Goal: Task Accomplishment & Management: Use online tool/utility

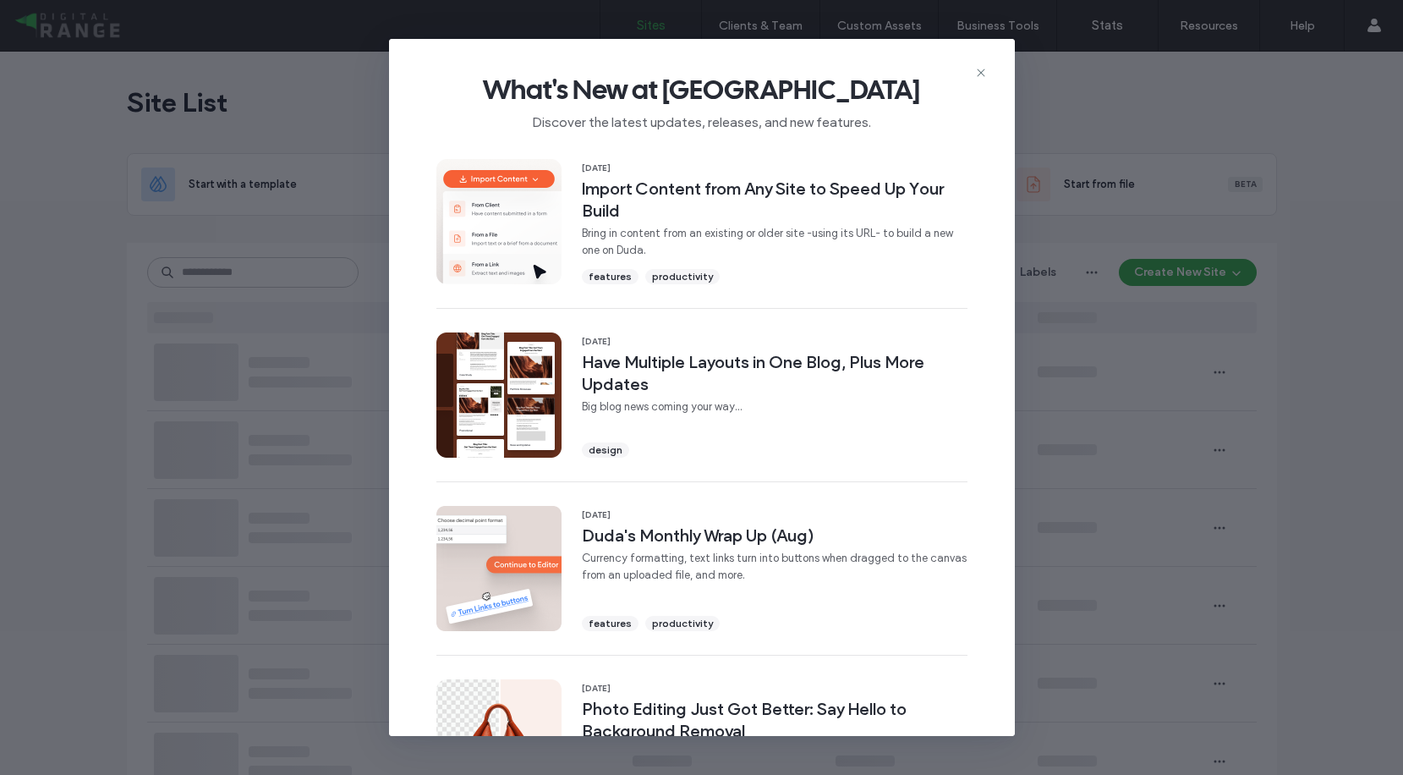
click at [984, 74] on icon at bounding box center [981, 73] width 14 height 14
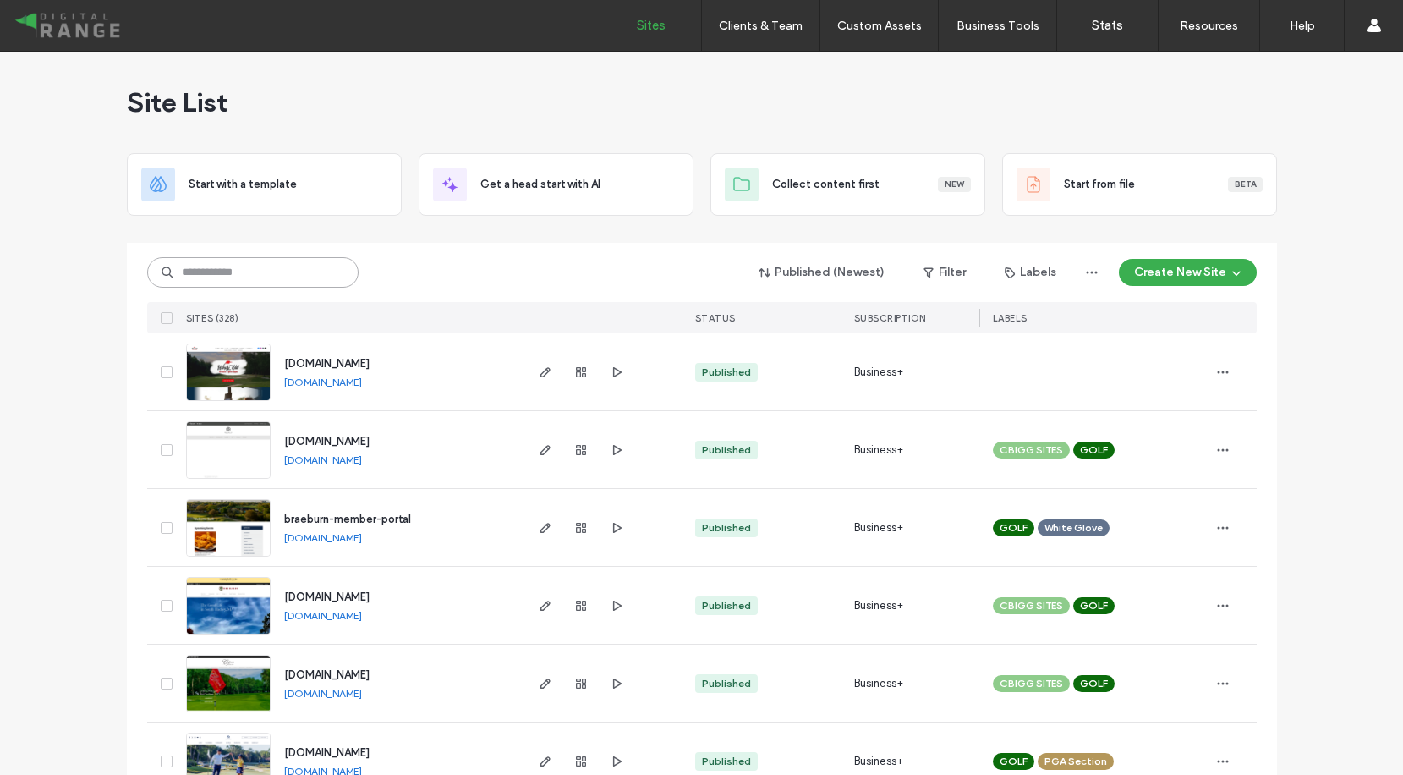
click at [244, 268] on input at bounding box center [252, 272] width 211 height 30
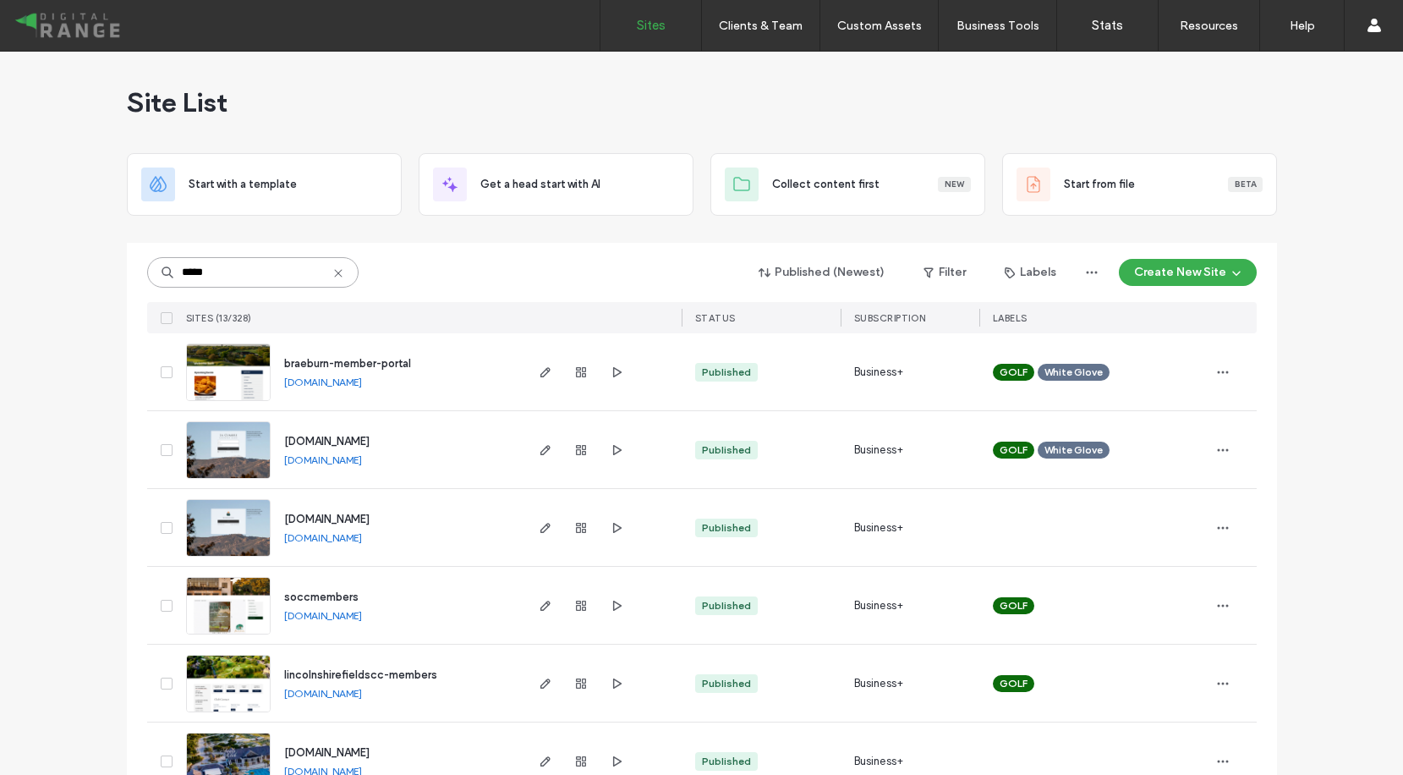
type input "*****"
click at [341, 440] on span "members.lacumbrecc.org" at bounding box center [326, 441] width 85 height 13
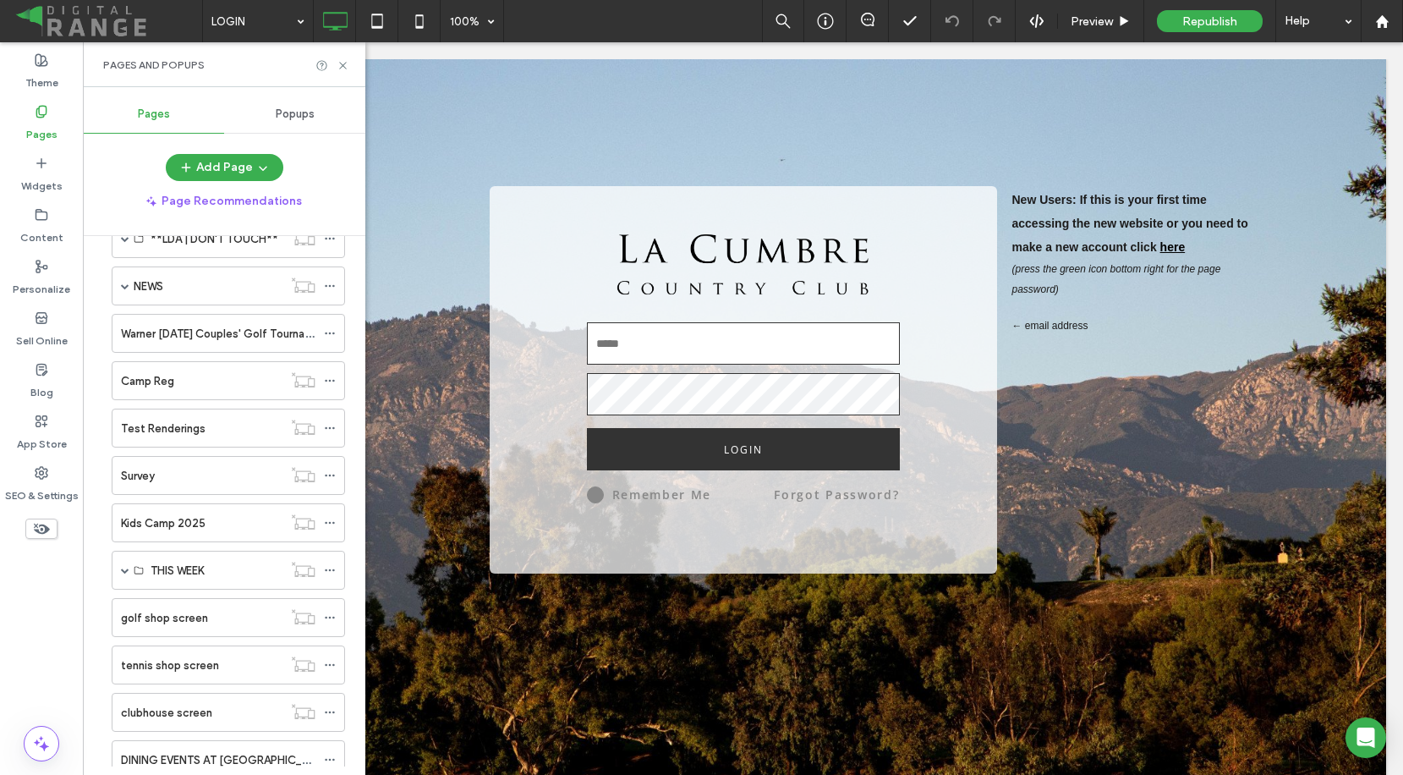
scroll to position [711, 0]
click at [205, 608] on div "golf shop screen" at bounding box center [202, 615] width 162 height 18
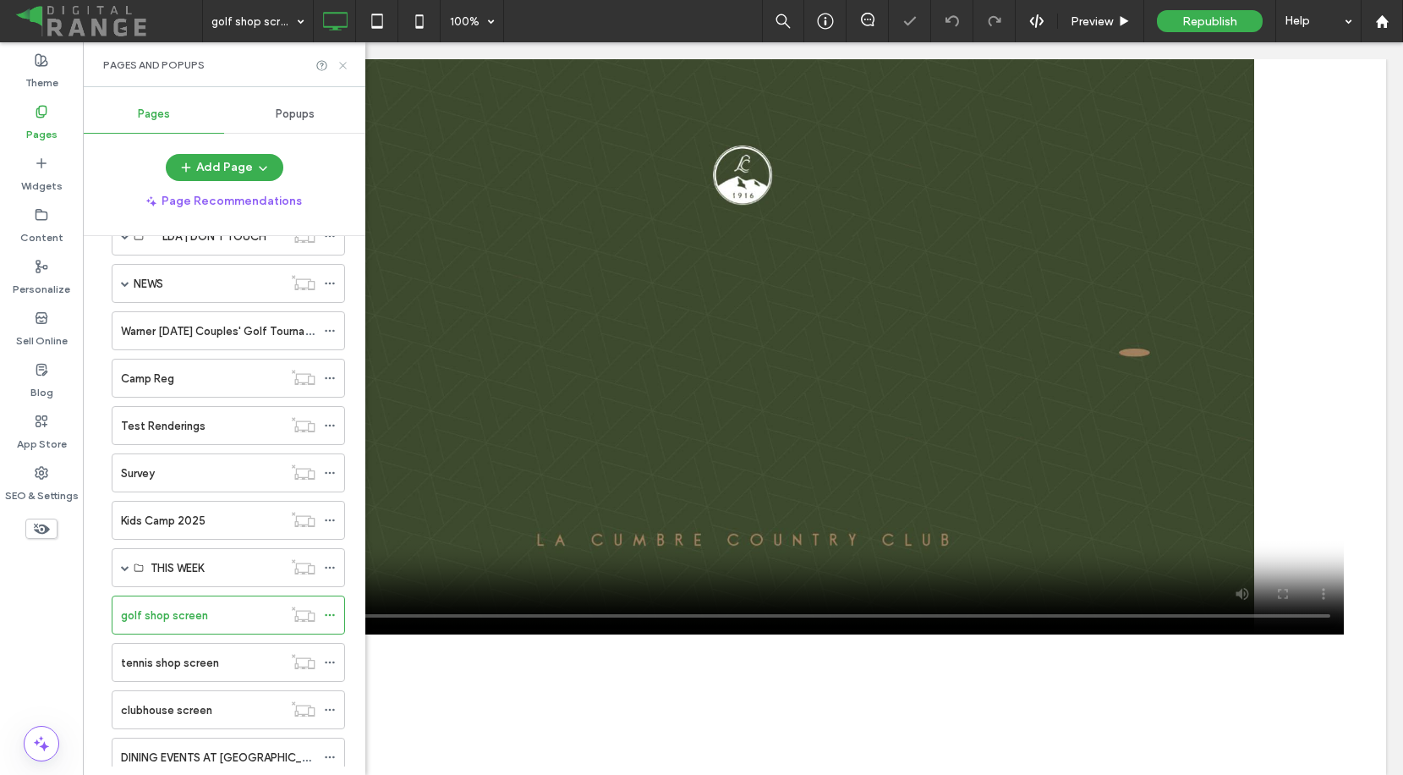
click at [345, 67] on use at bounding box center [342, 65] width 7 height 7
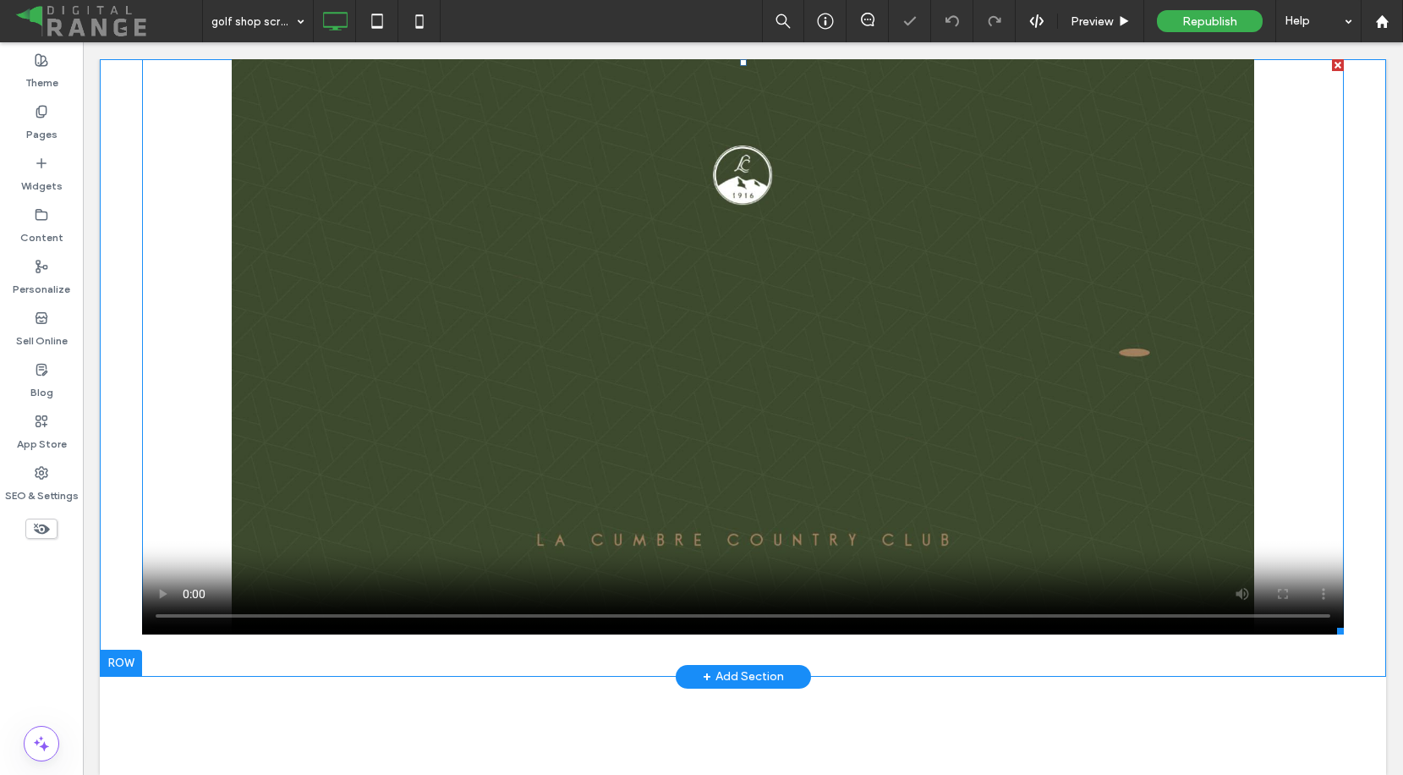
click at [640, 312] on span at bounding box center [743, 346] width 1202 height 575
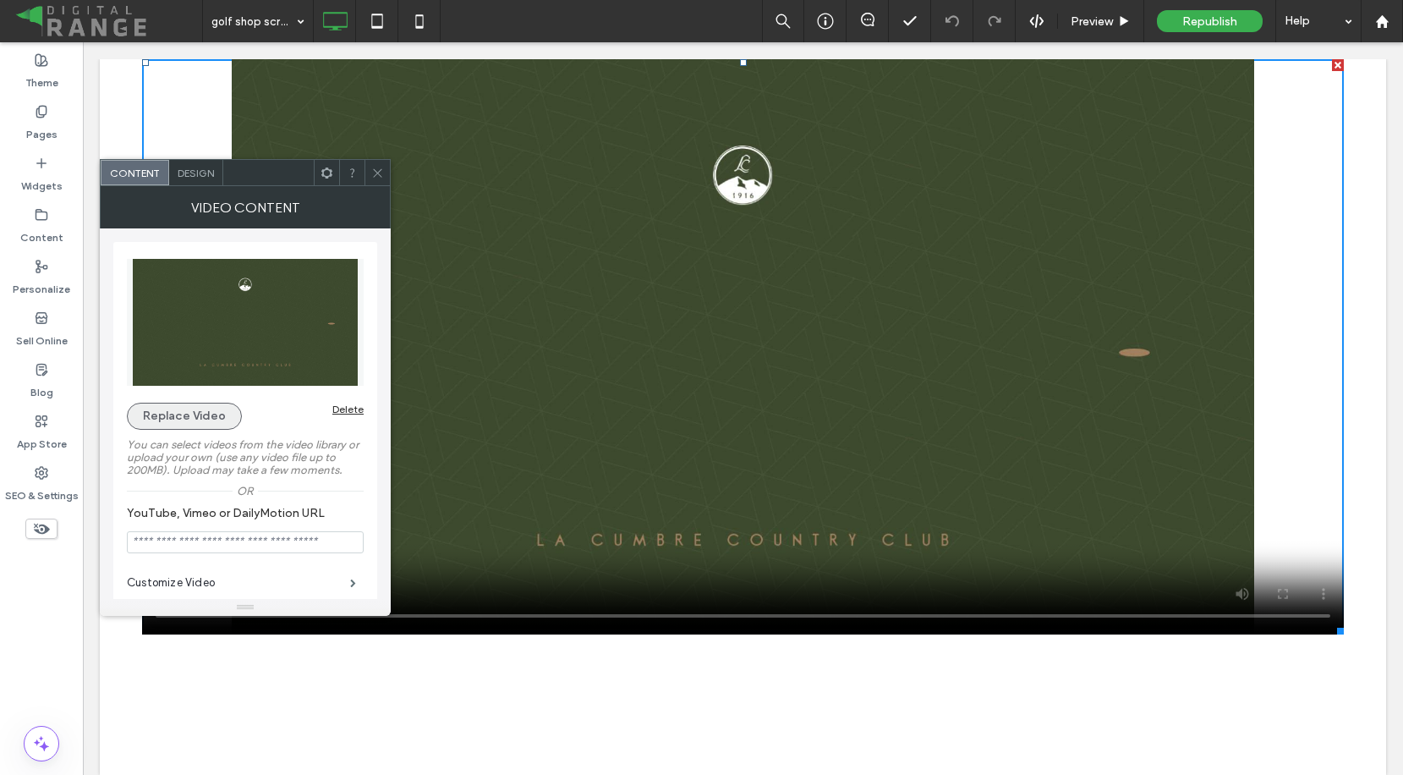
click at [208, 413] on button "Replace Video" at bounding box center [184, 415] width 115 height 27
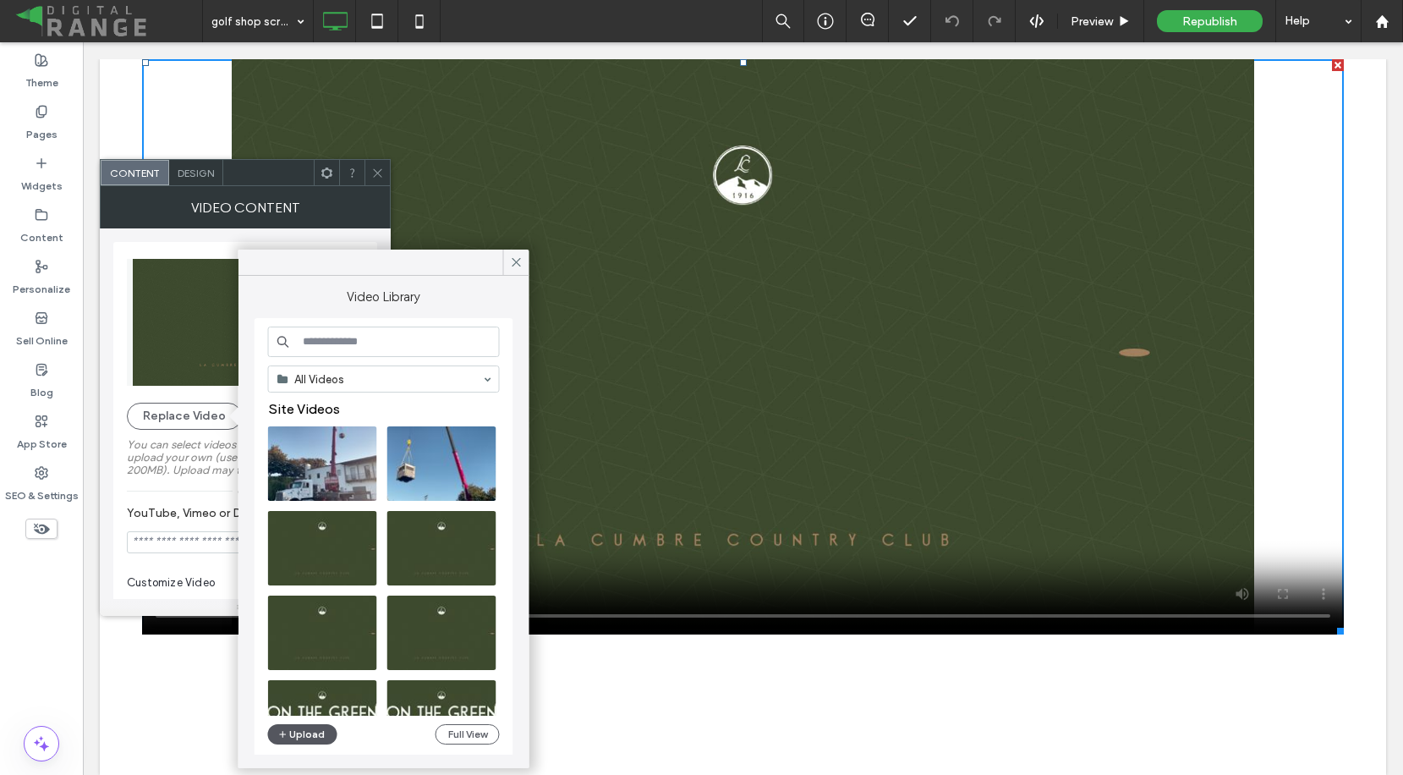
click at [319, 738] on button "Upload" at bounding box center [302, 734] width 69 height 20
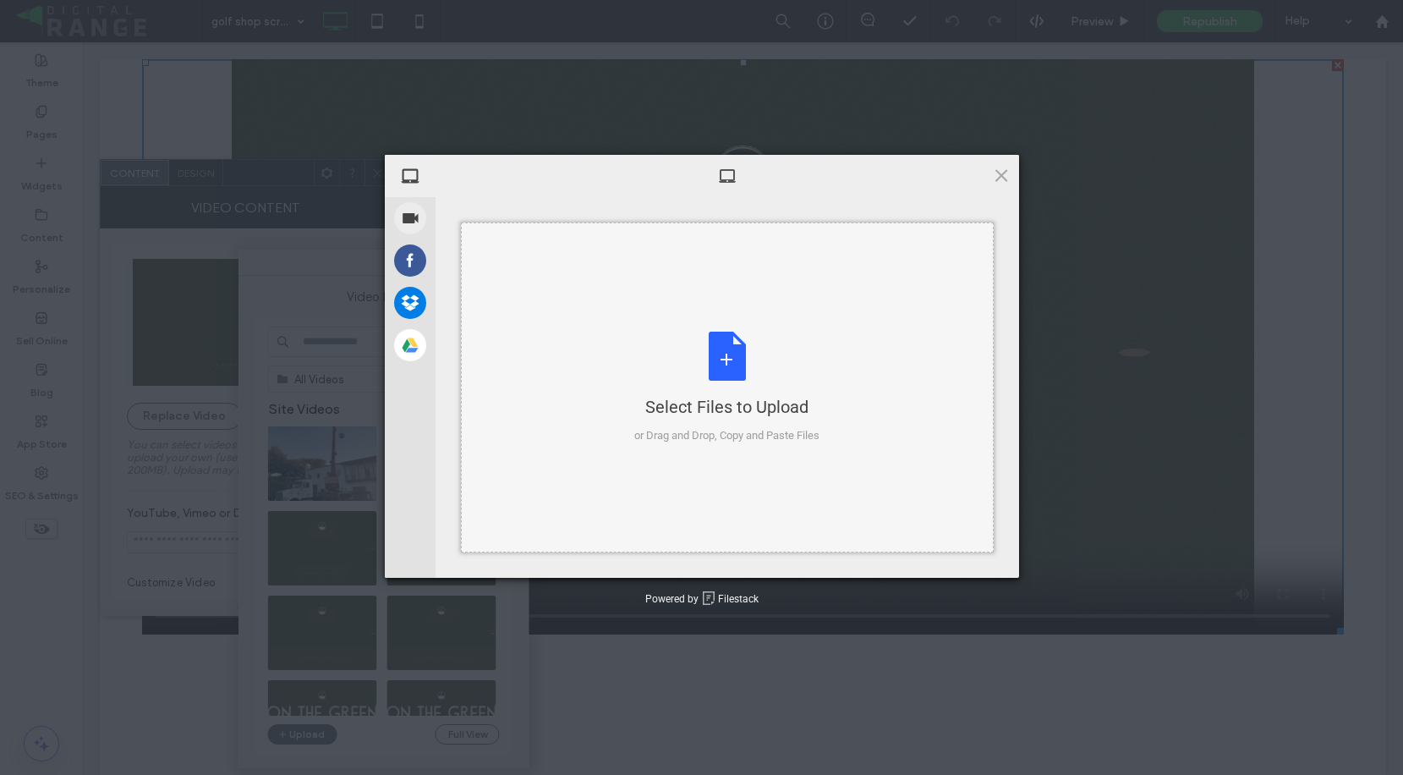
click at [697, 347] on div "Select Files to Upload or Drag and Drop, Copy and Paste Files" at bounding box center [726, 387] width 185 height 112
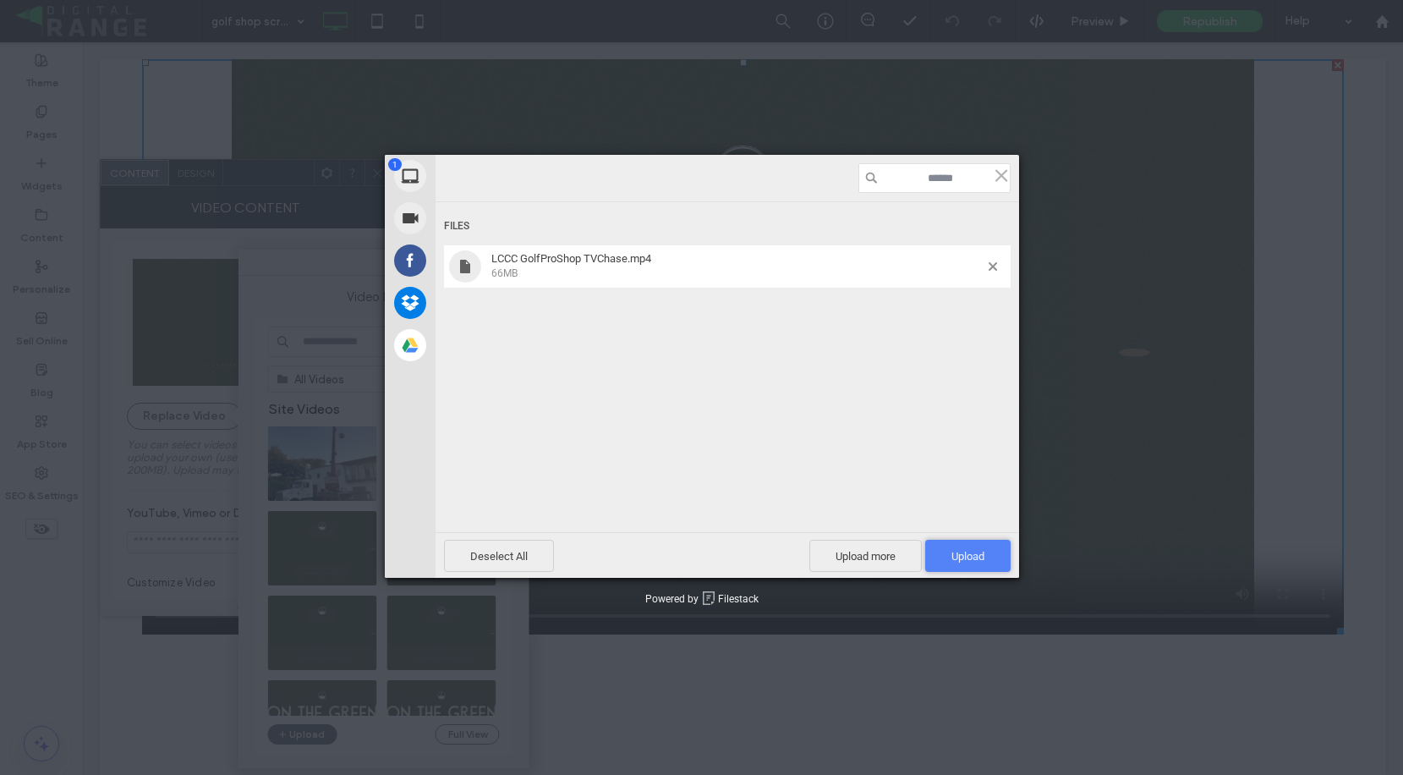
click at [972, 549] on span "Upload 1" at bounding box center [967, 555] width 85 height 32
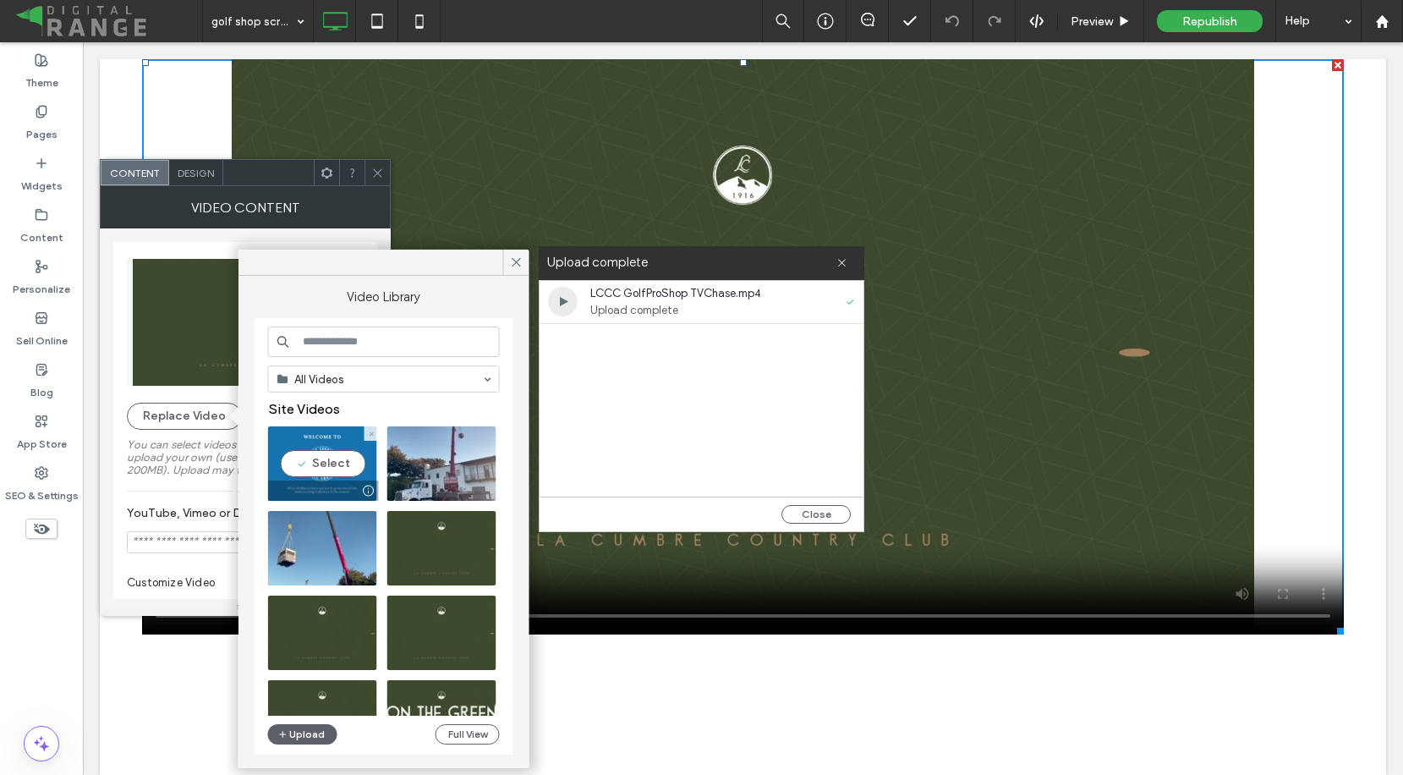
click at [332, 466] on video at bounding box center [322, 463] width 109 height 74
type input "**********"
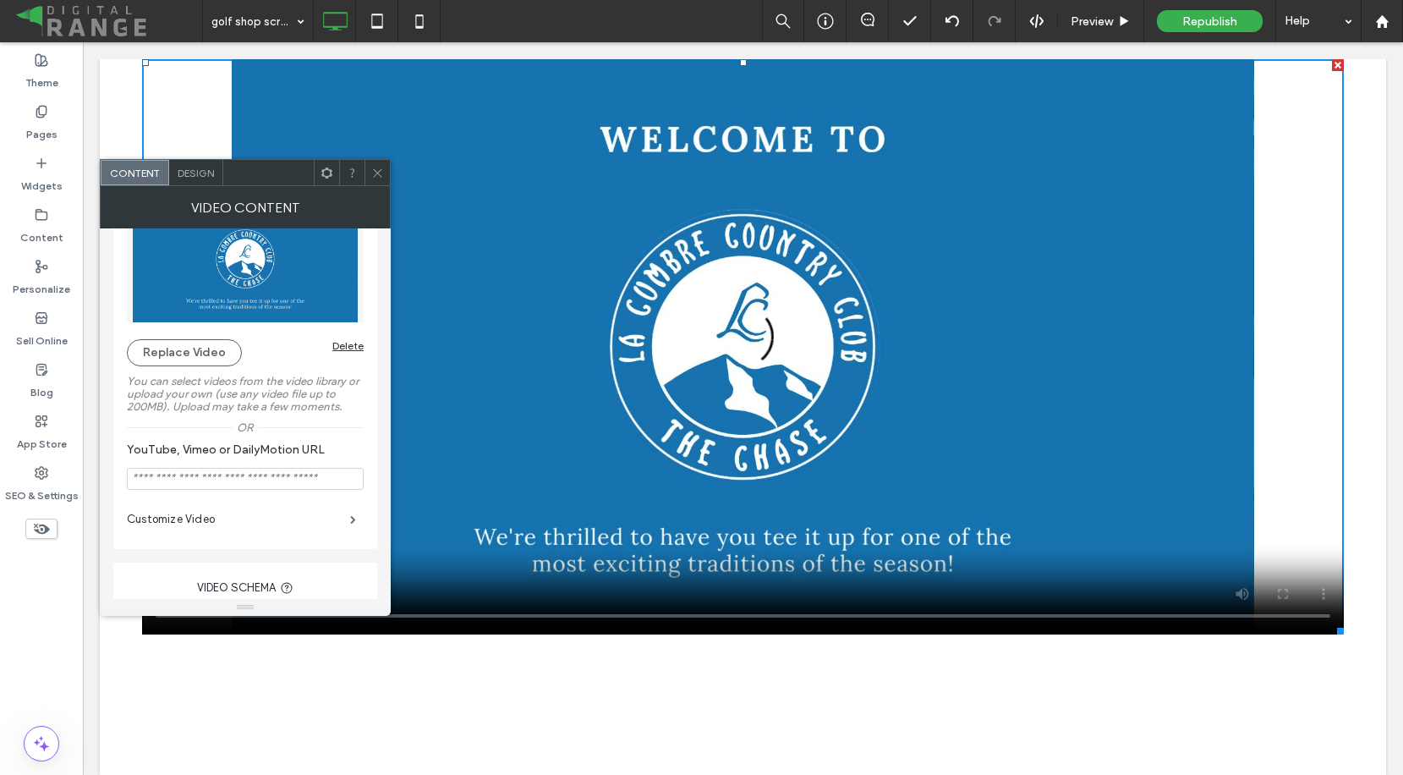
scroll to position [68, 0]
click at [231, 509] on label "Customize Video" at bounding box center [238, 515] width 223 height 34
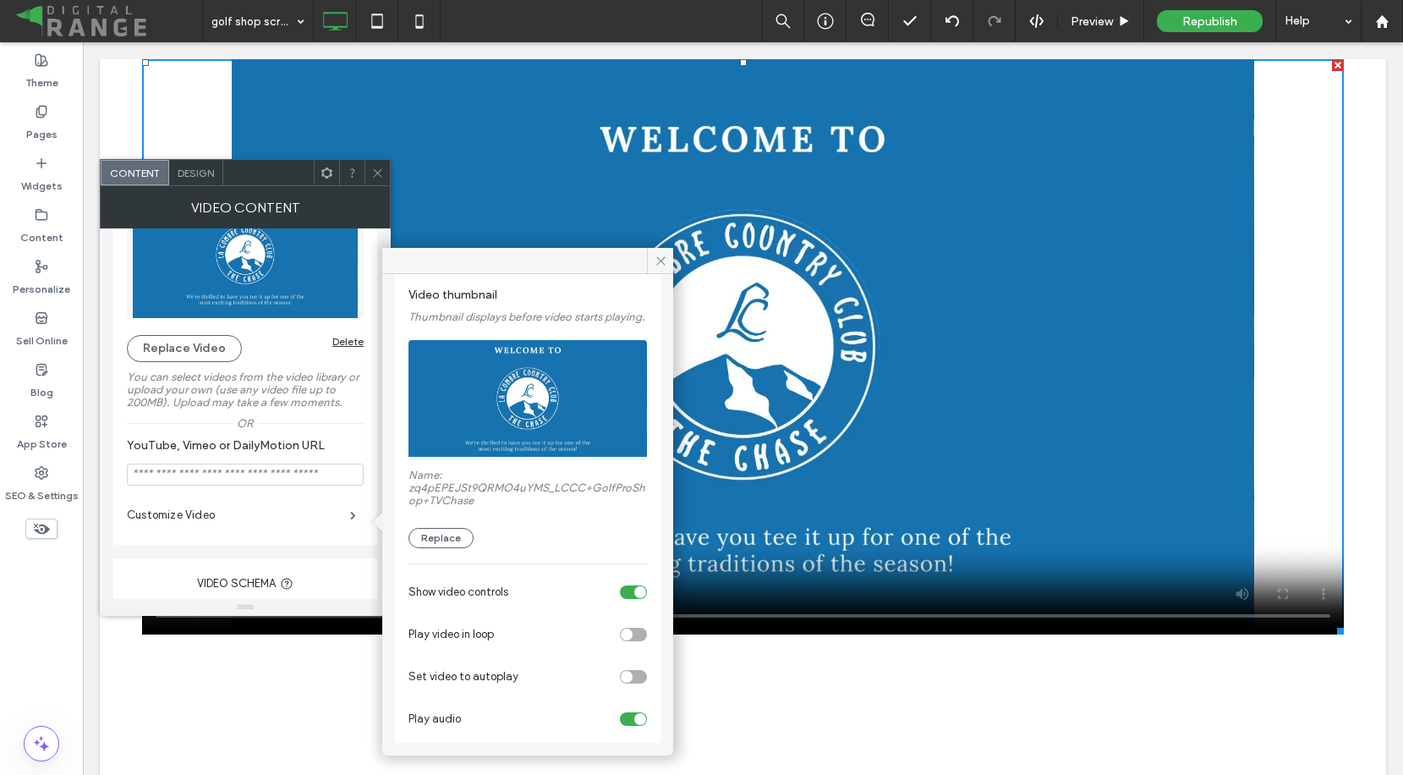
scroll to position [78, 0]
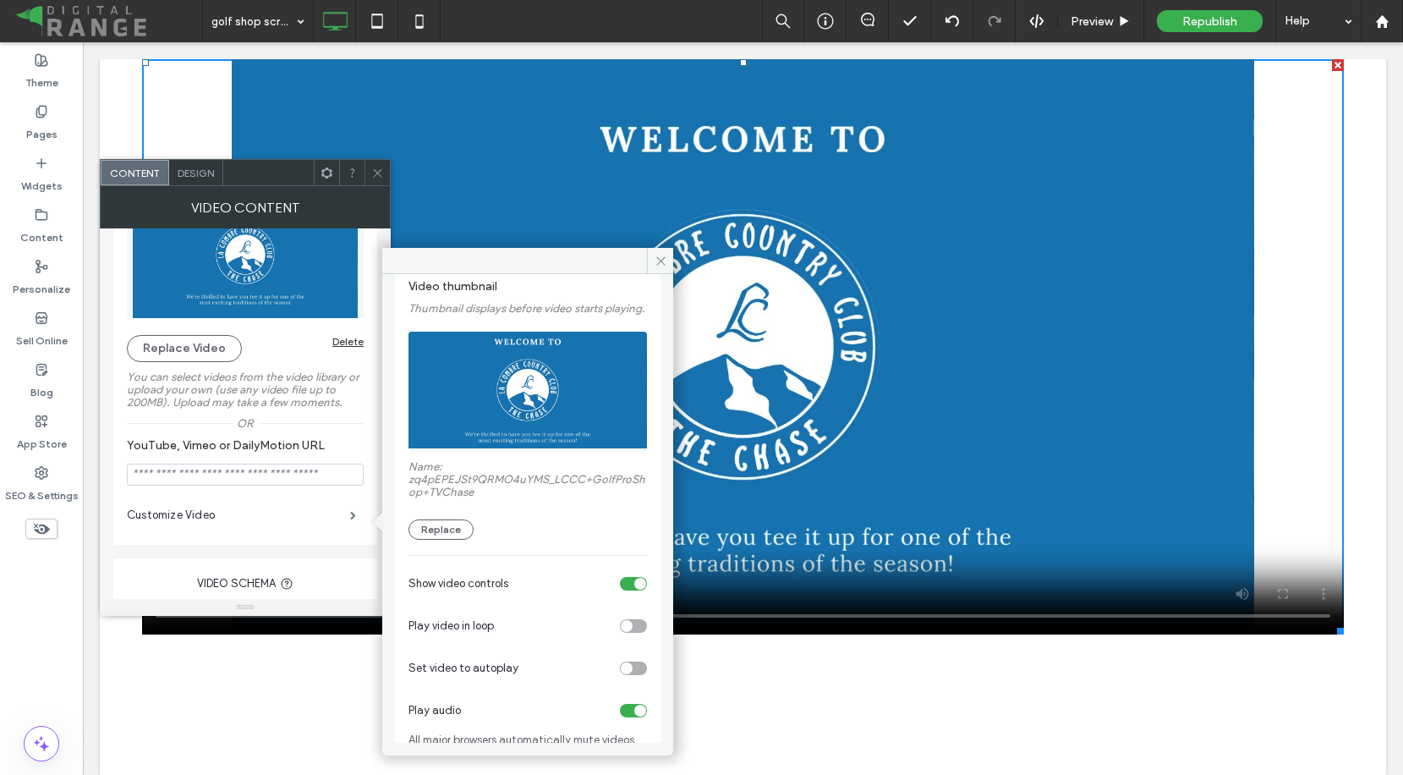
click at [621, 632] on div "toggle" at bounding box center [627, 626] width 12 height 12
click at [621, 674] on div "toggle" at bounding box center [627, 668] width 12 height 12
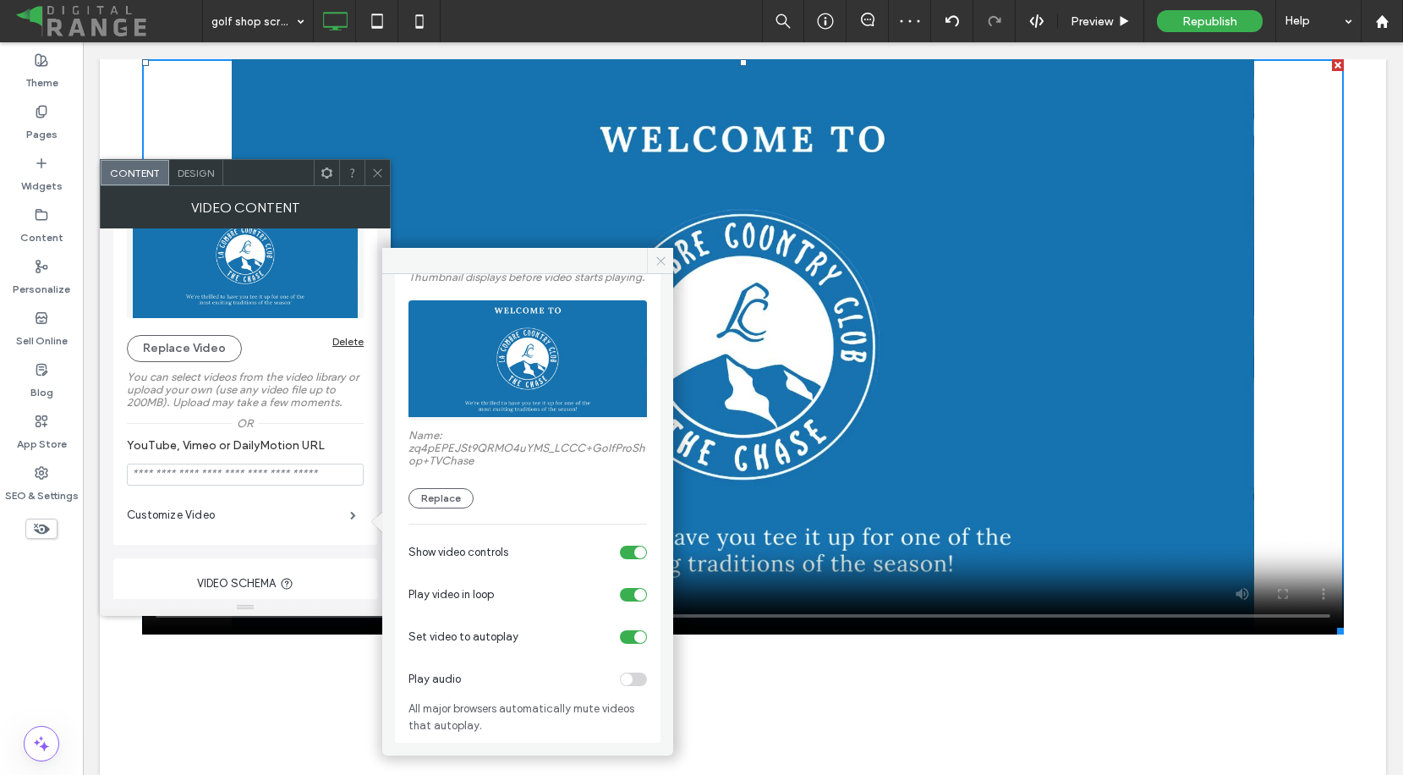
click at [654, 260] on icon at bounding box center [660, 261] width 13 height 13
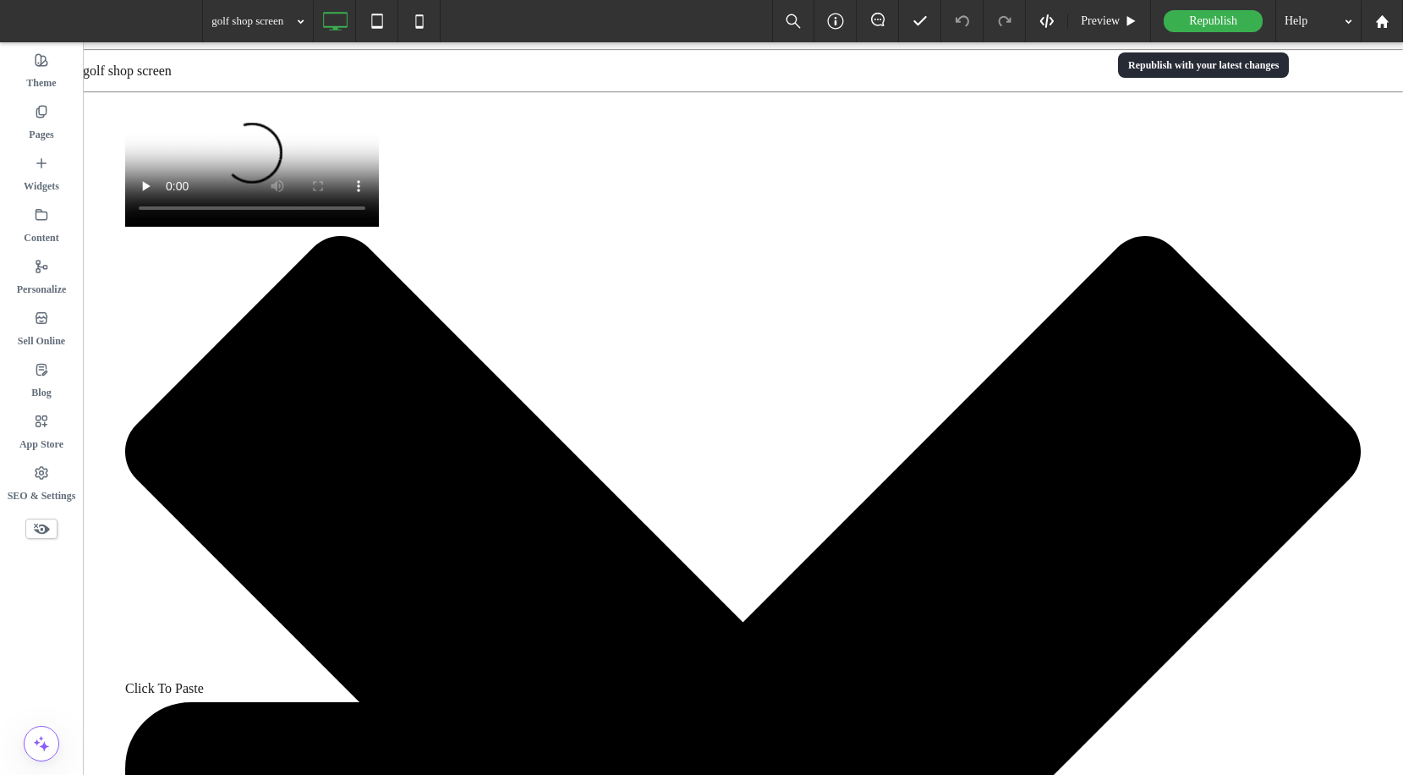
click at [1202, 24] on span "Republish" at bounding box center [1213, 21] width 48 height 14
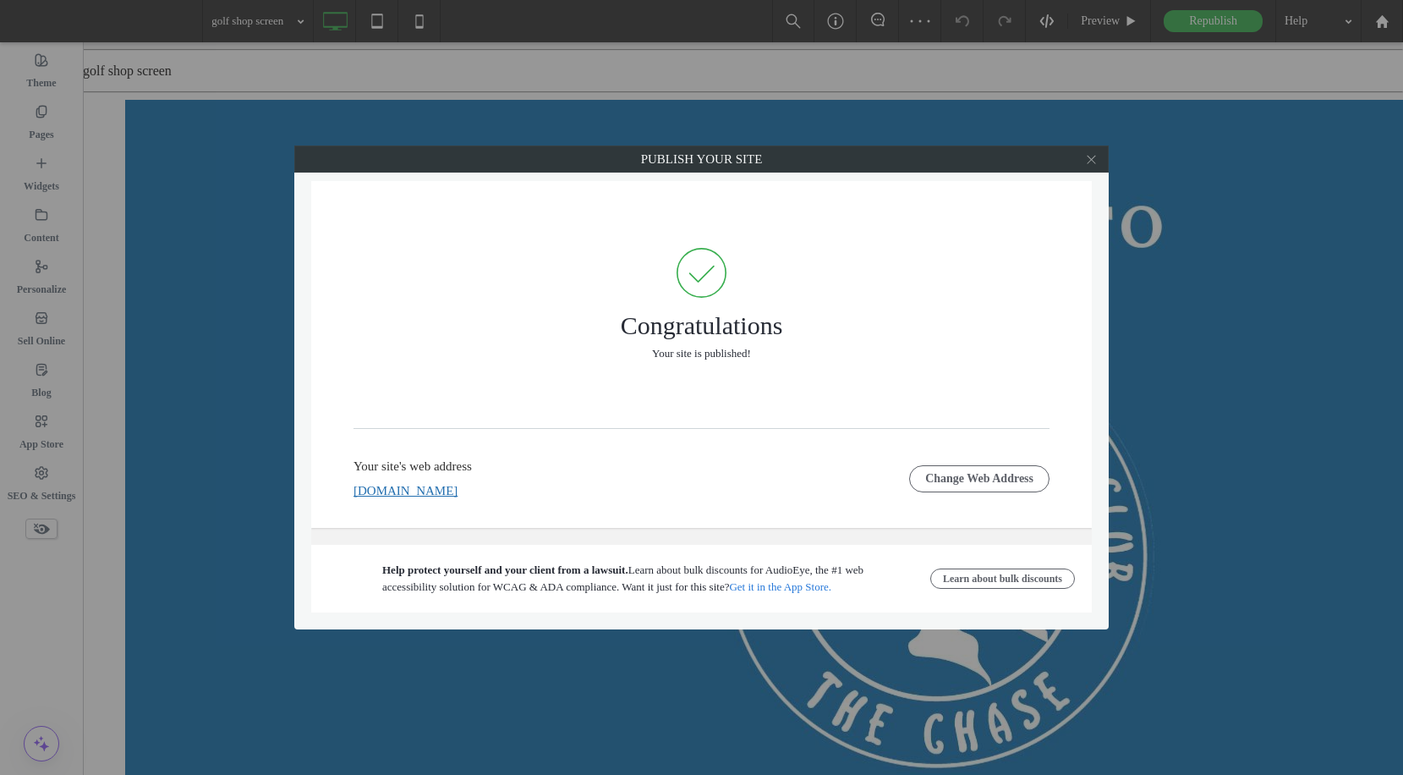
click at [1092, 157] on use at bounding box center [1091, 159] width 8 height 8
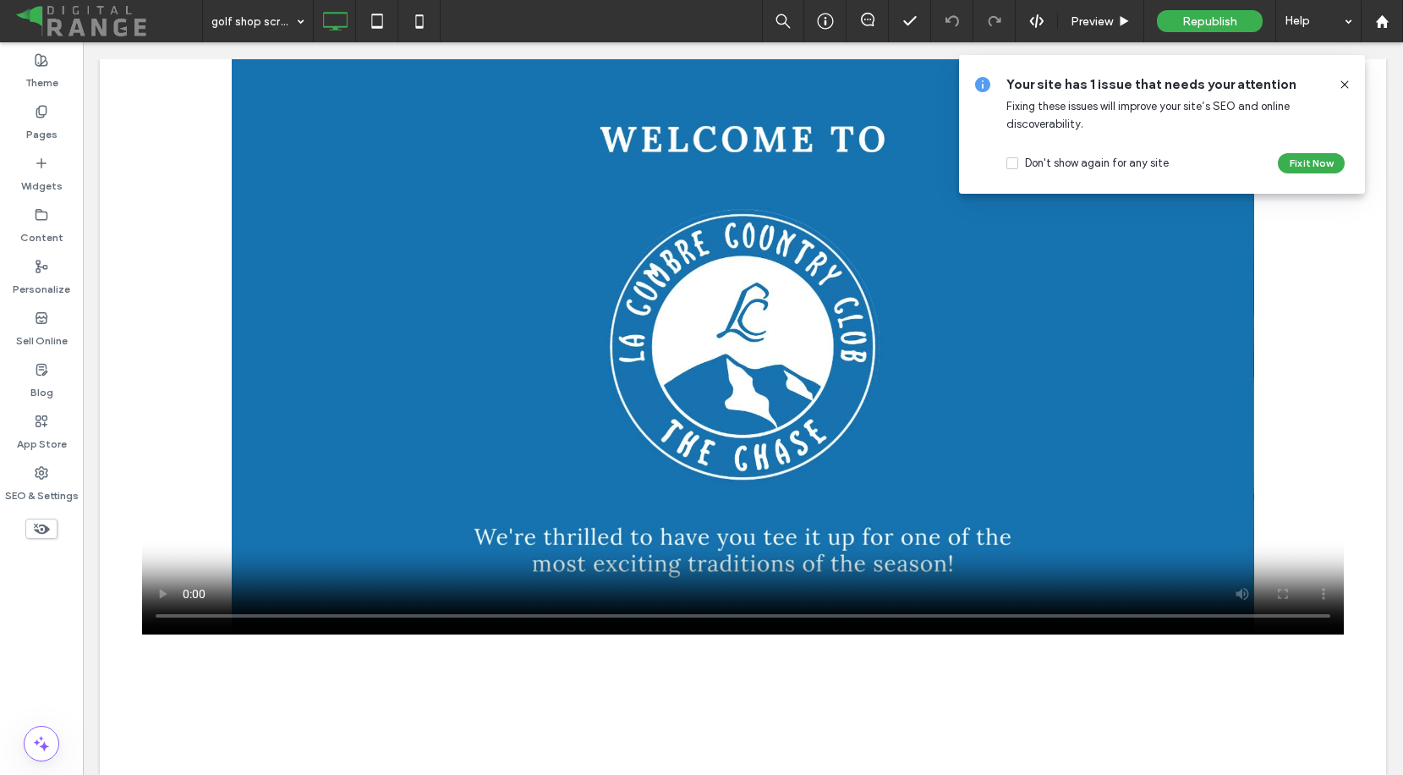
click at [1347, 88] on icon at bounding box center [1345, 85] width 14 height 14
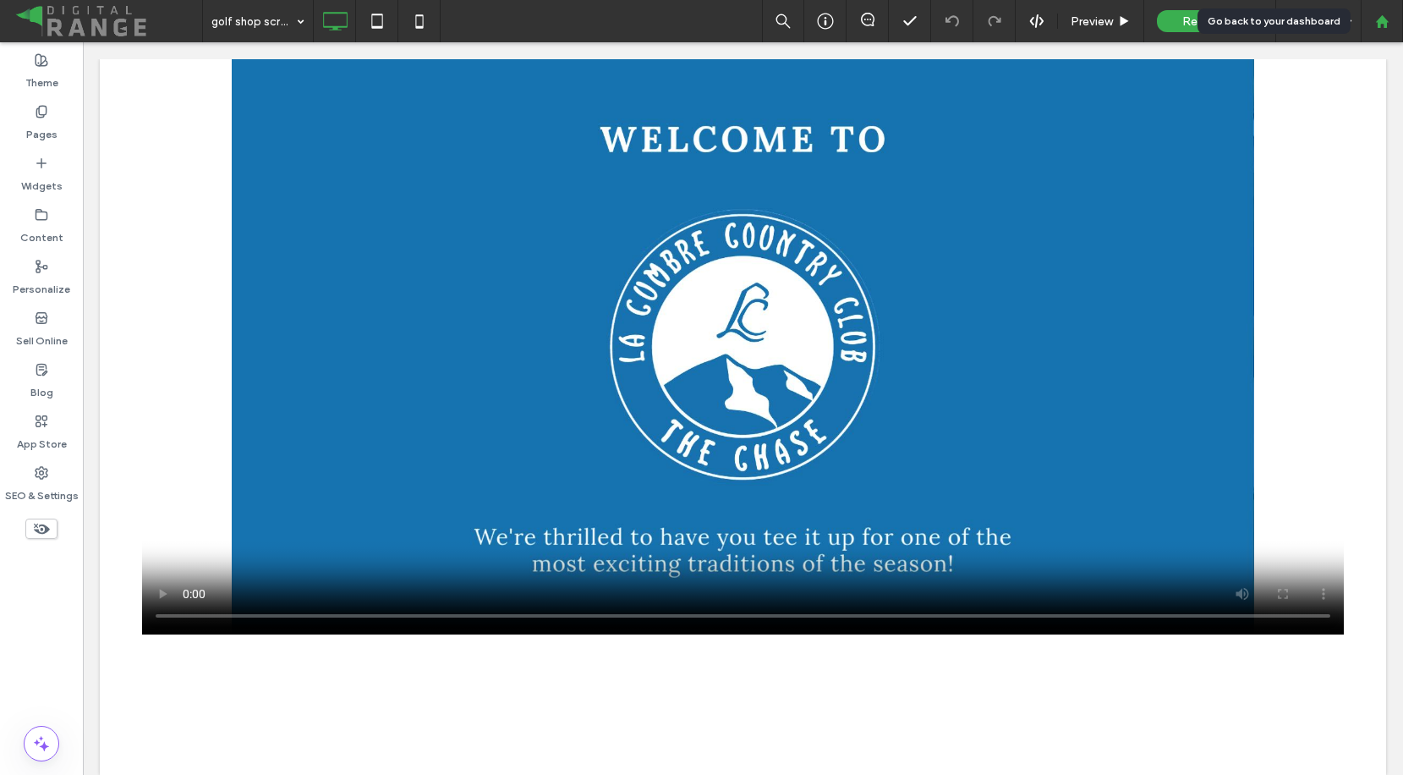
click at [1381, 23] on use at bounding box center [1381, 20] width 13 height 13
